Goal: Navigation & Orientation: Find specific page/section

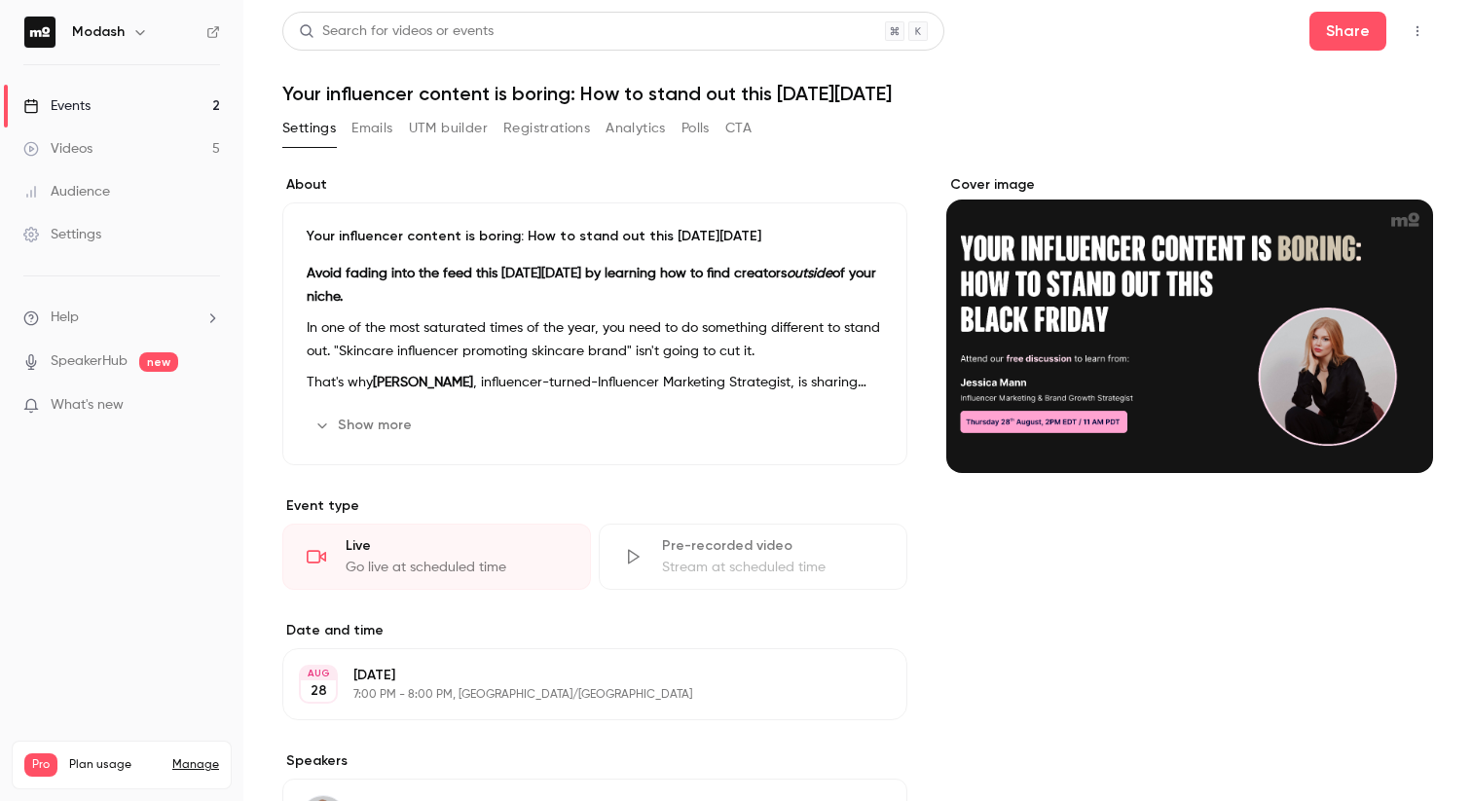
click at [379, 418] on button "Show more" at bounding box center [365, 425] width 117 height 31
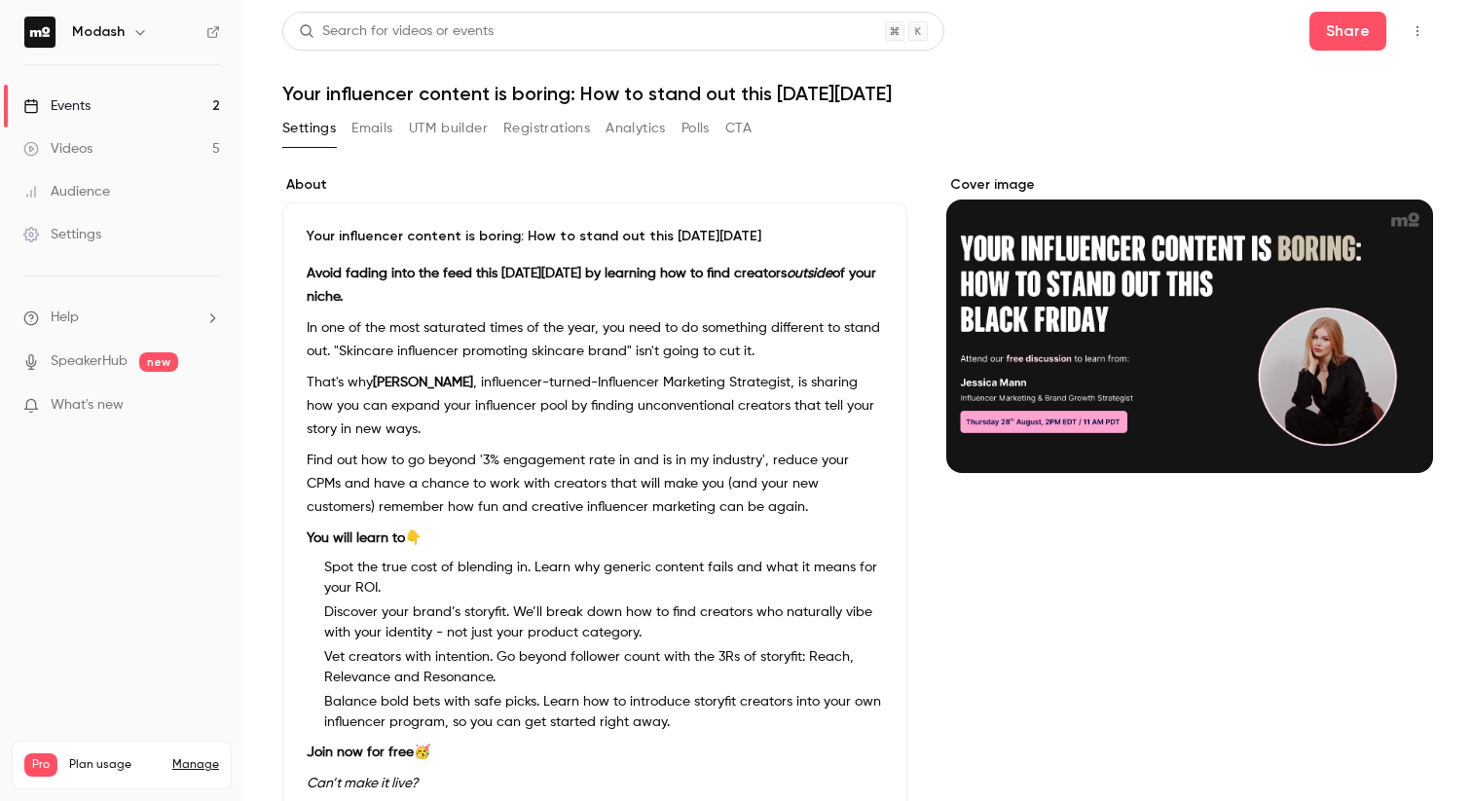
click at [78, 106] on div "Events" at bounding box center [56, 105] width 67 height 19
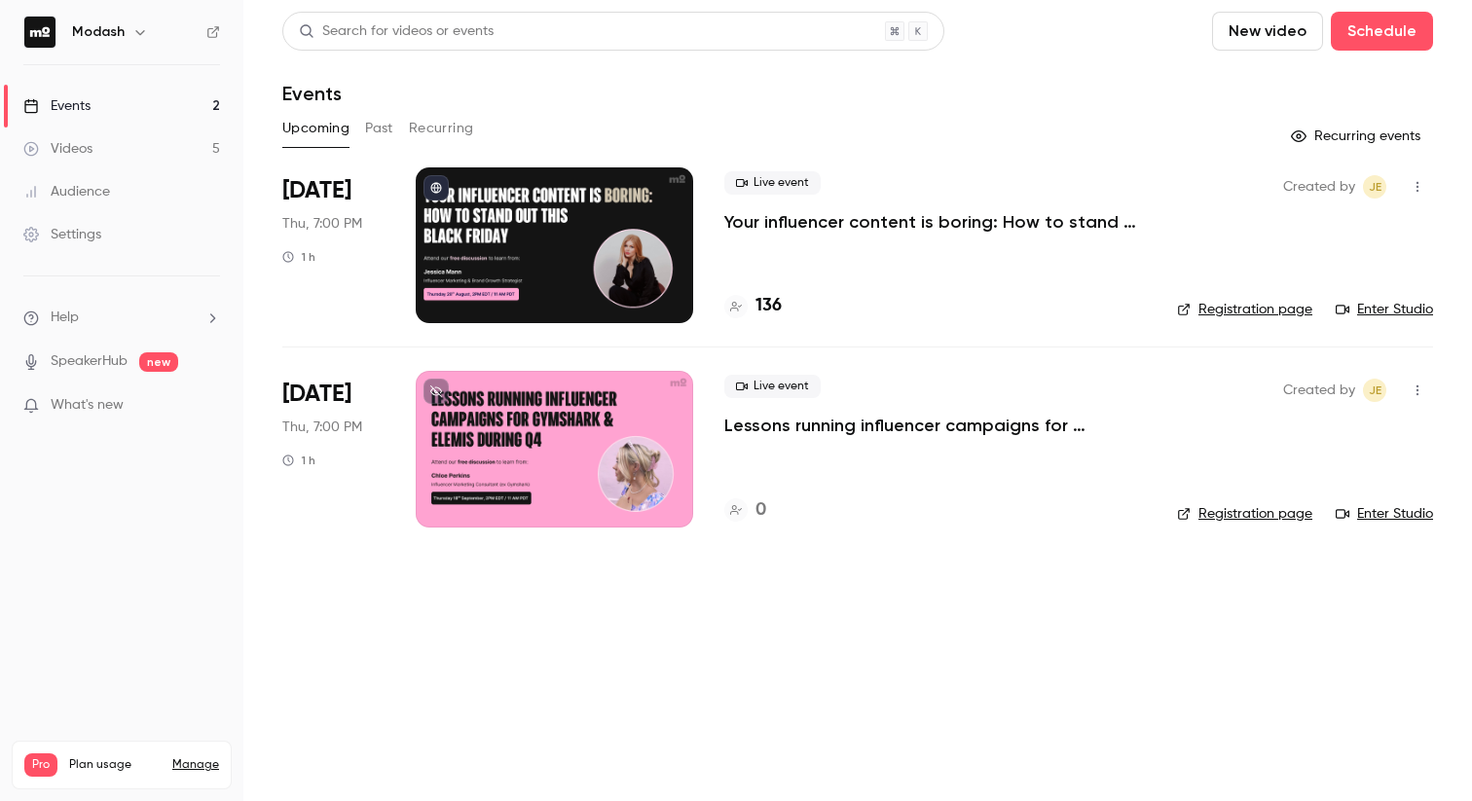
click at [377, 133] on button "Past" at bounding box center [379, 128] width 28 height 31
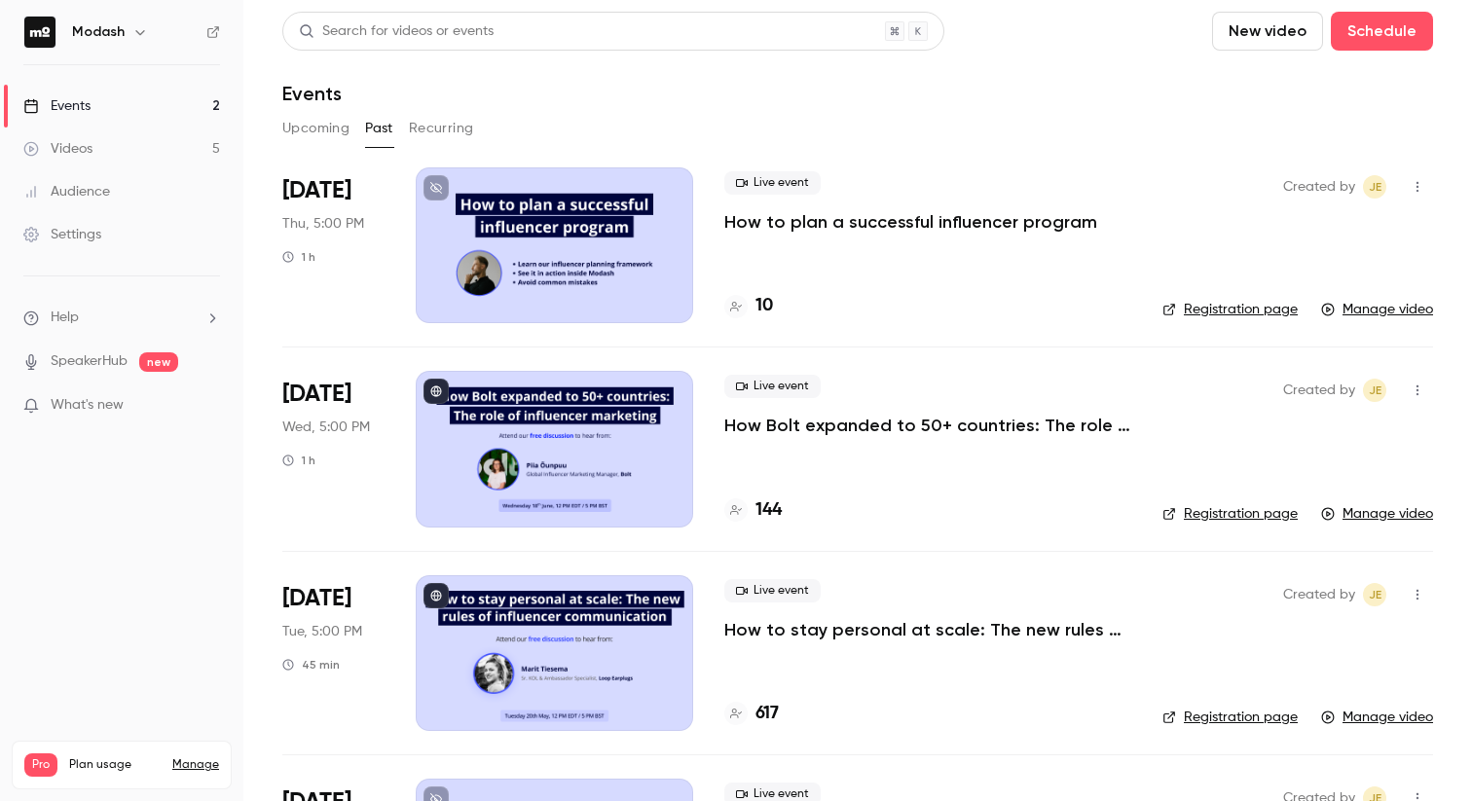
click at [304, 139] on button "Upcoming" at bounding box center [315, 128] width 67 height 31
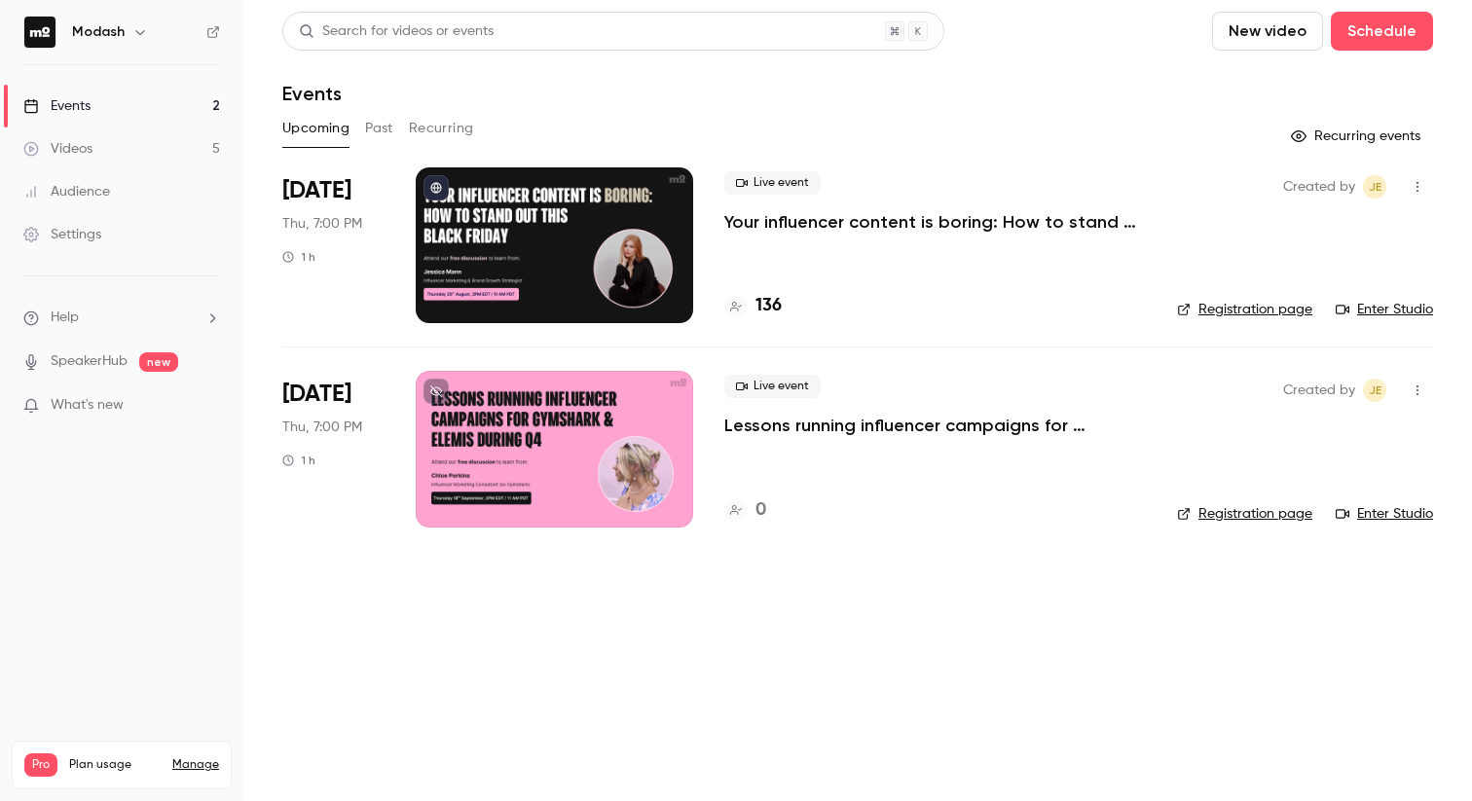
click at [106, 106] on link "Events 2" at bounding box center [121, 106] width 243 height 43
click at [374, 134] on button "Past" at bounding box center [379, 128] width 28 height 31
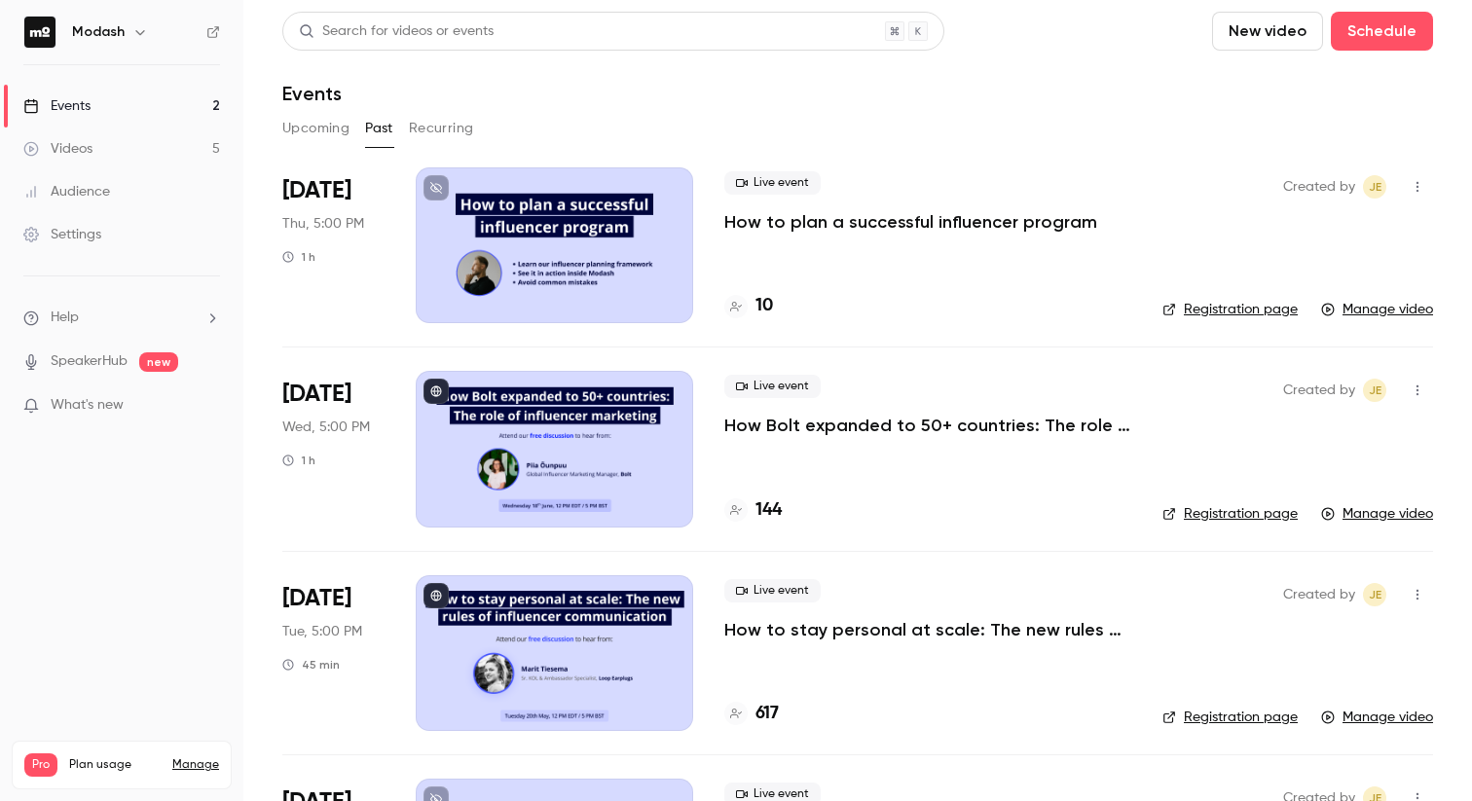
click at [91, 202] on link "Audience" at bounding box center [121, 191] width 243 height 43
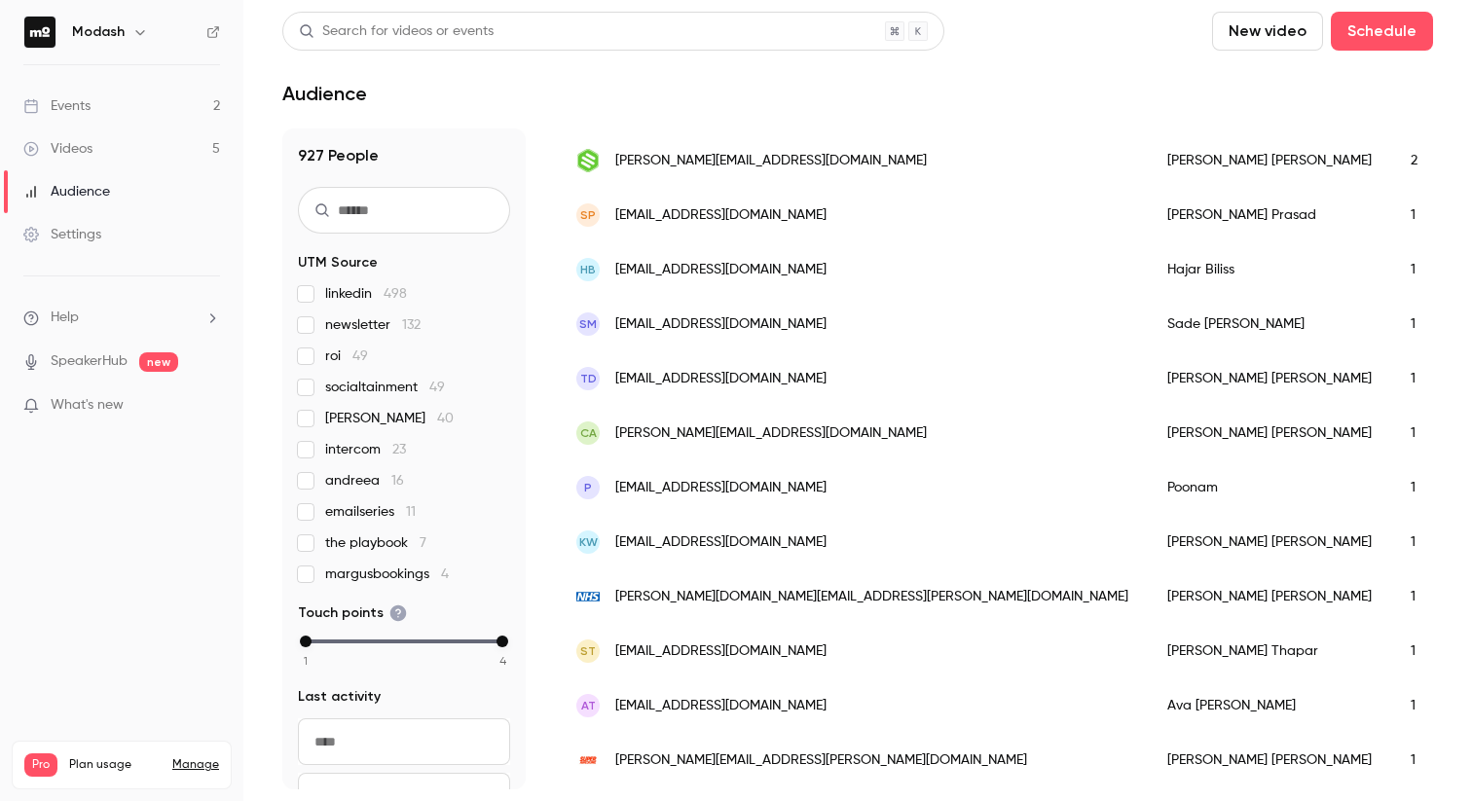
scroll to position [929, 0]
